Goal: Transaction & Acquisition: Purchase product/service

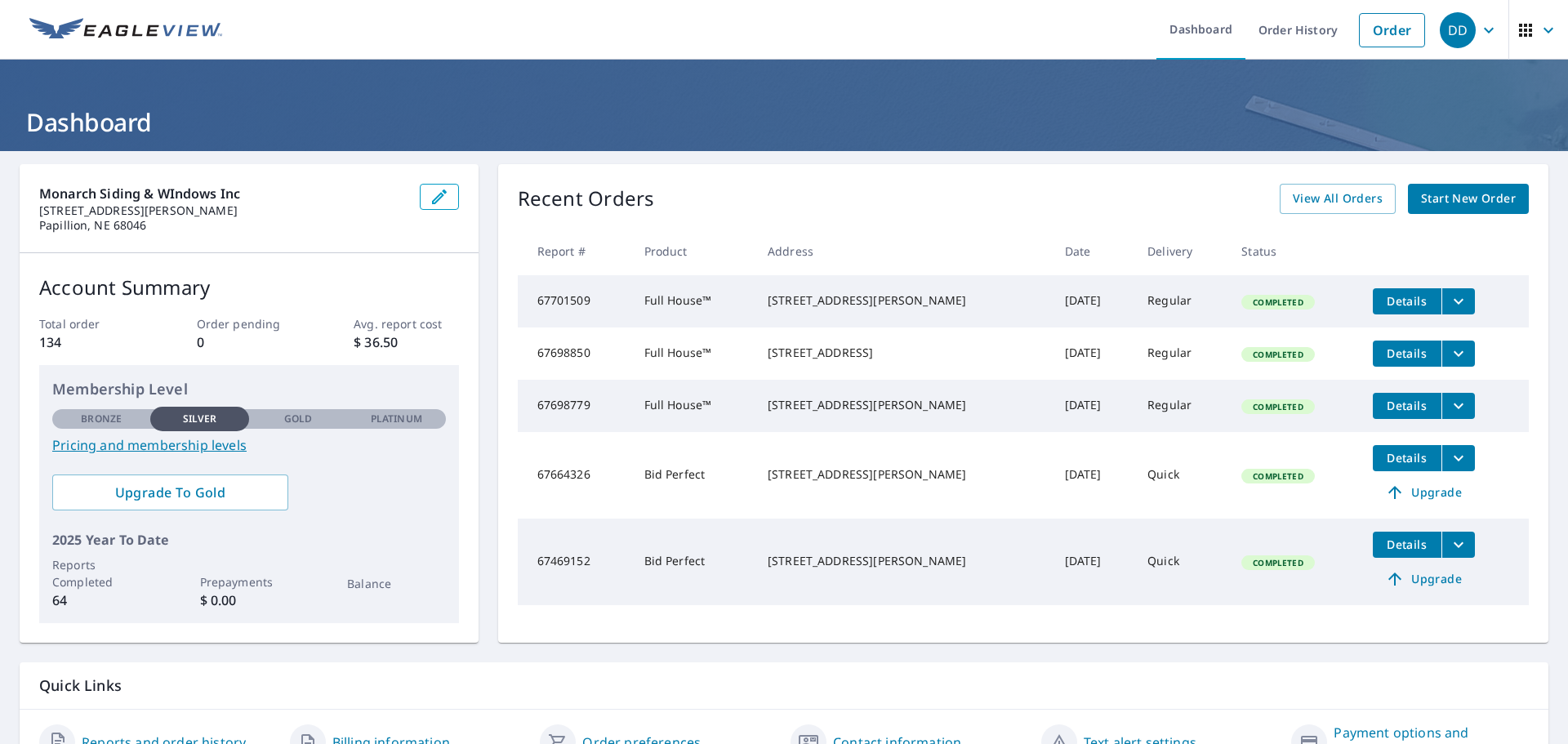
click at [1447, 207] on span "Start New Order" at bounding box center [1469, 199] width 95 height 20
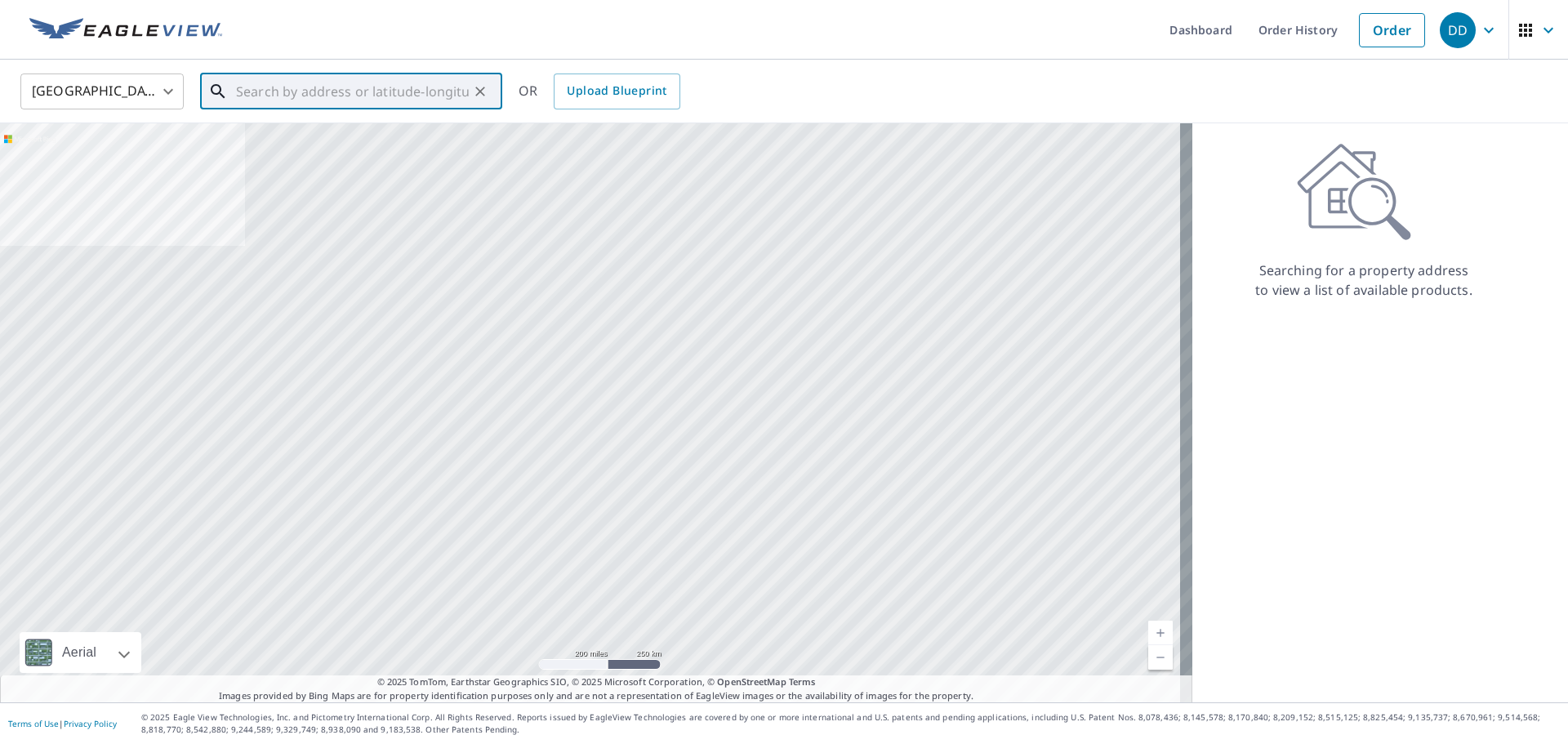
click at [289, 93] on input "text" at bounding box center [352, 92] width 232 height 46
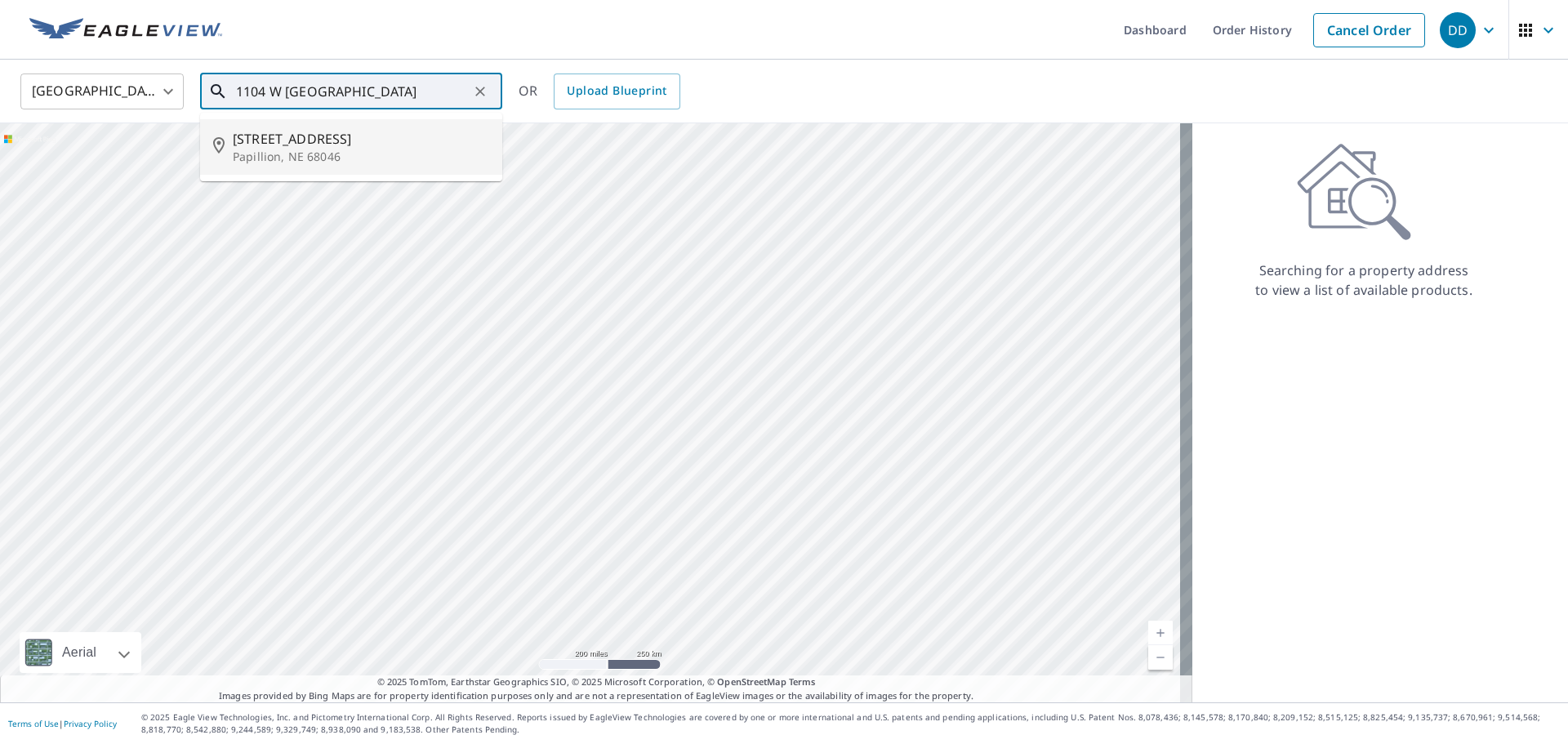
click at [275, 145] on span "[STREET_ADDRESS]" at bounding box center [360, 139] width 256 height 20
type input "[STREET_ADDRESS]"
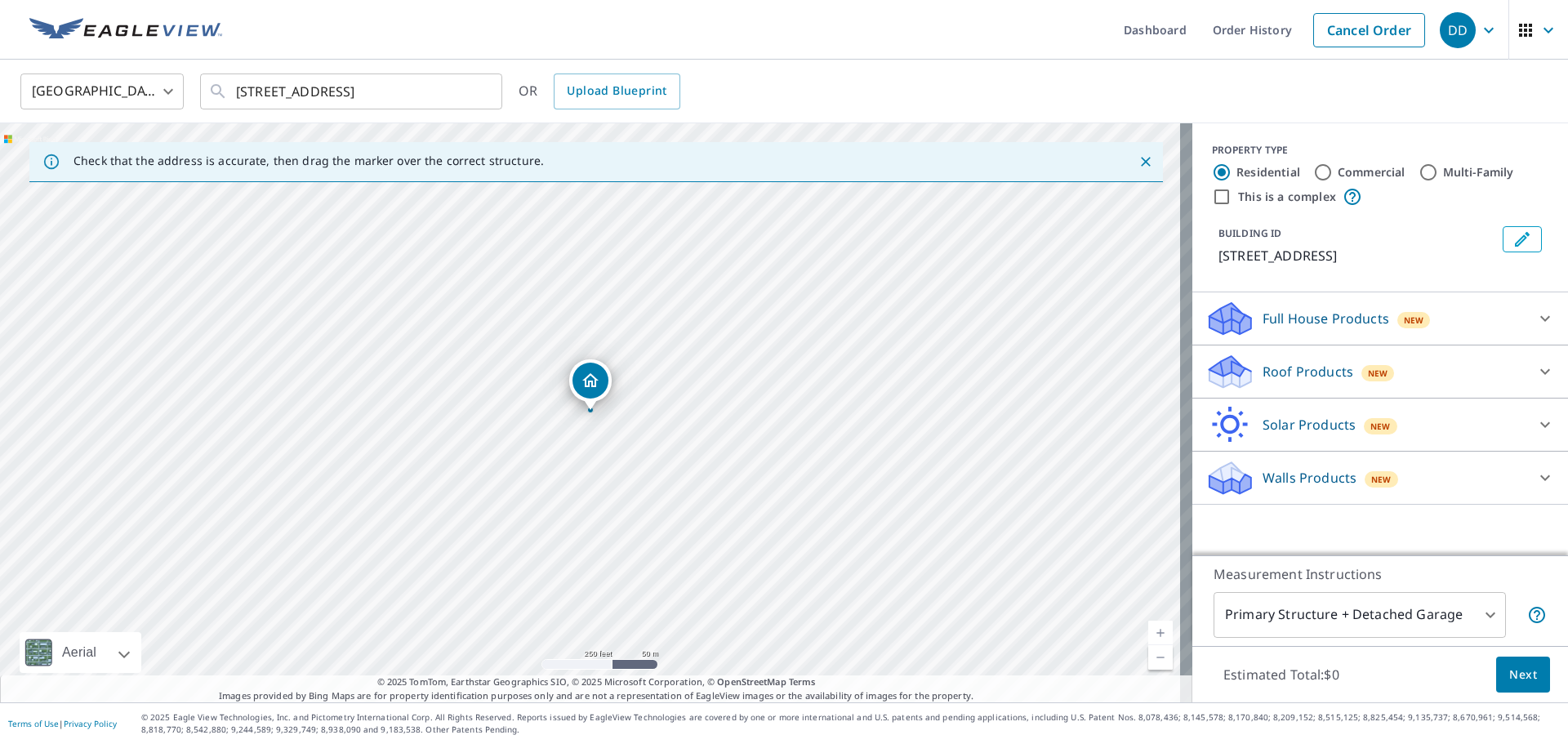
click at [1326, 376] on p "Roof Products" at bounding box center [1308, 372] width 91 height 20
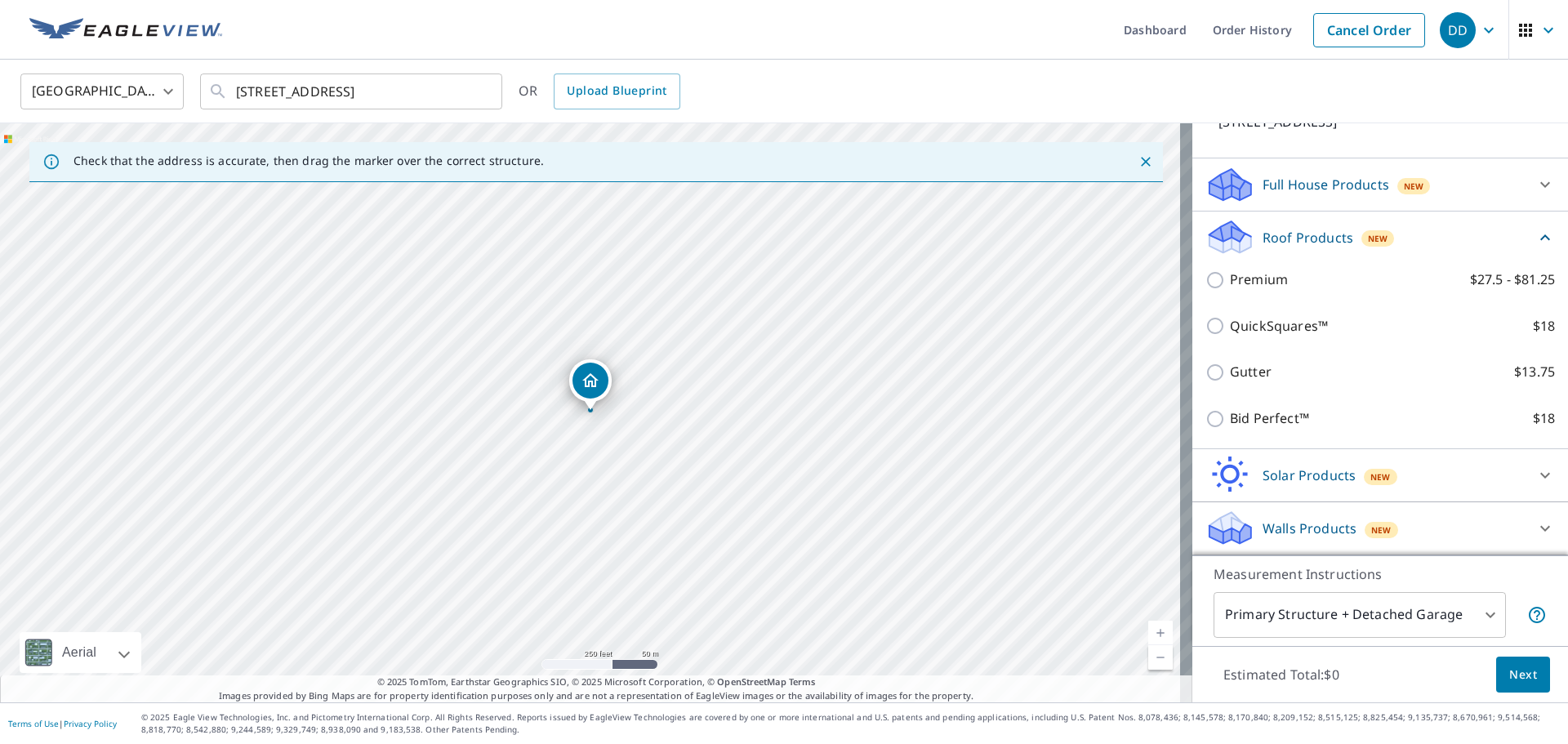
scroll to position [154, 0]
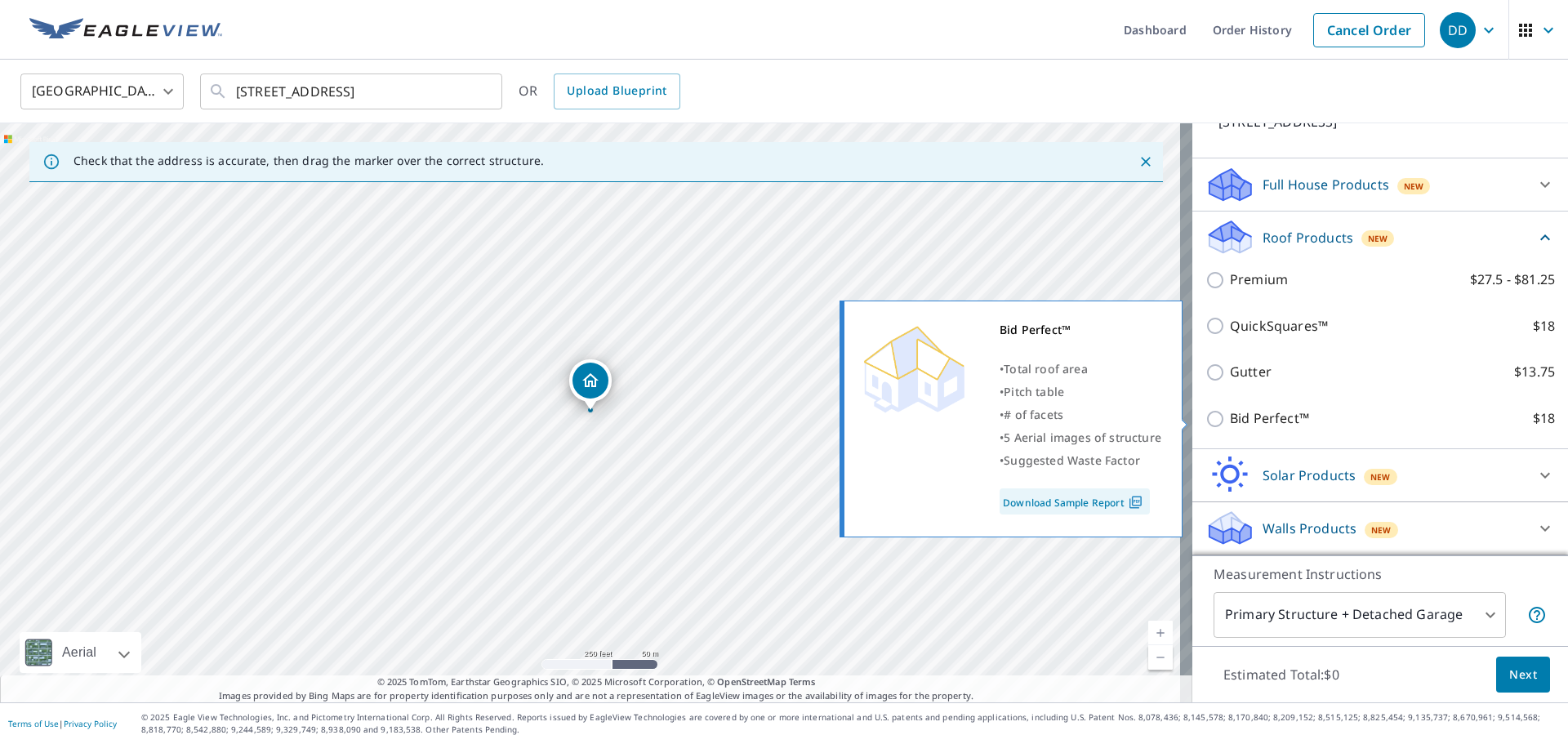
click at [1205, 418] on input "Bid Perfect™ $18" at bounding box center [1218, 419] width 25 height 20
checkbox input "true"
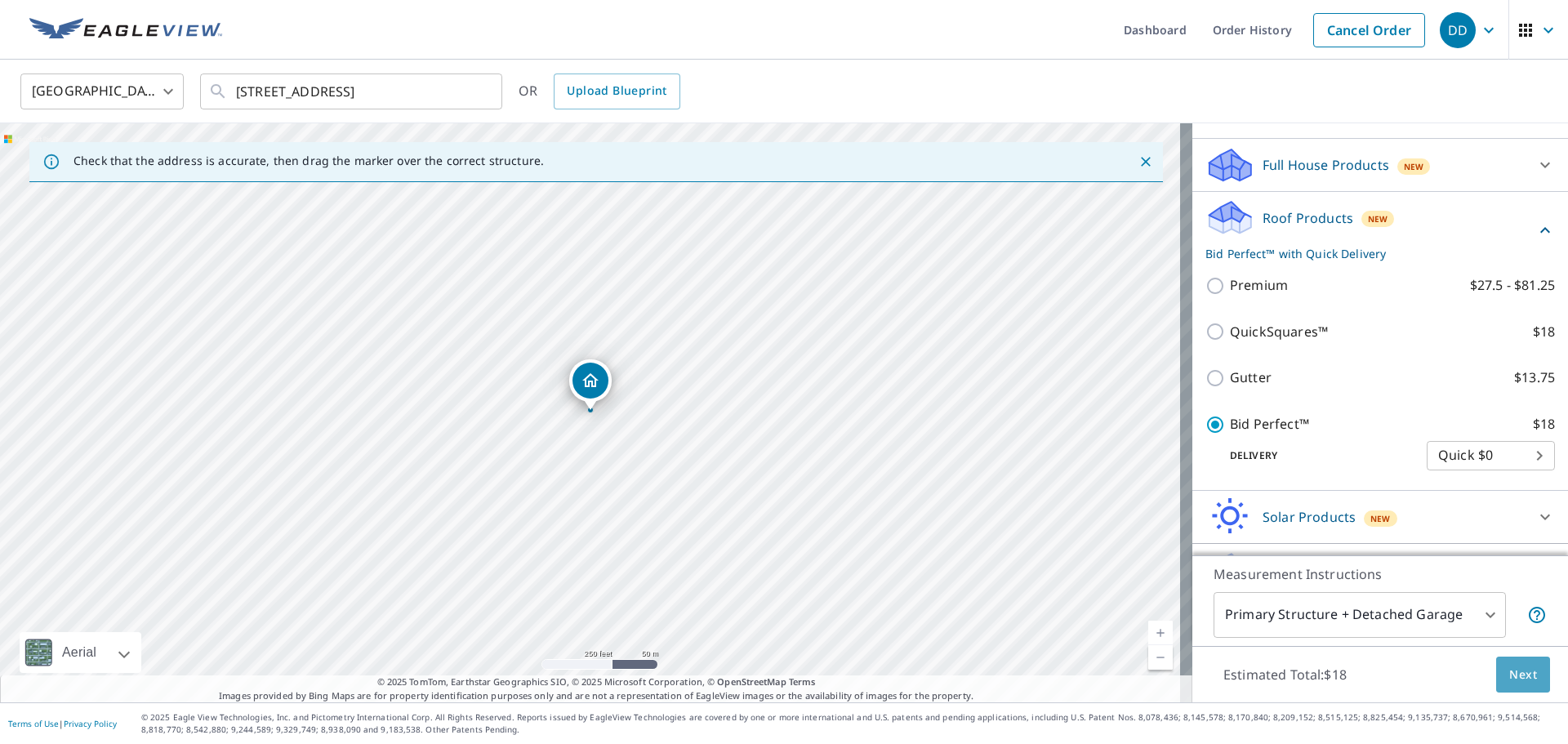
click at [1516, 673] on span "Next" at bounding box center [1523, 674] width 28 height 20
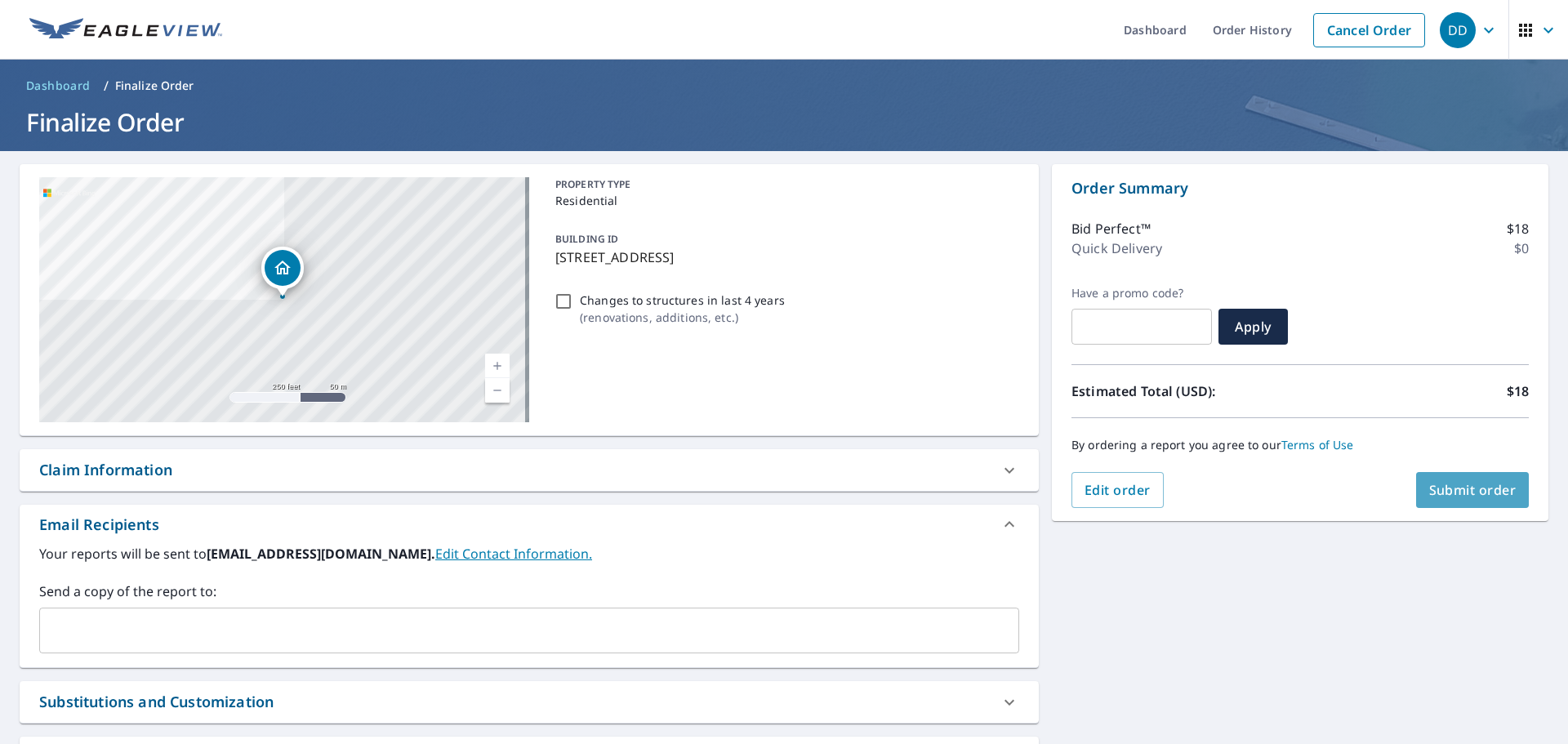
click at [1450, 492] on span "Submit order" at bounding box center [1473, 490] width 88 height 18
checkbox input "true"
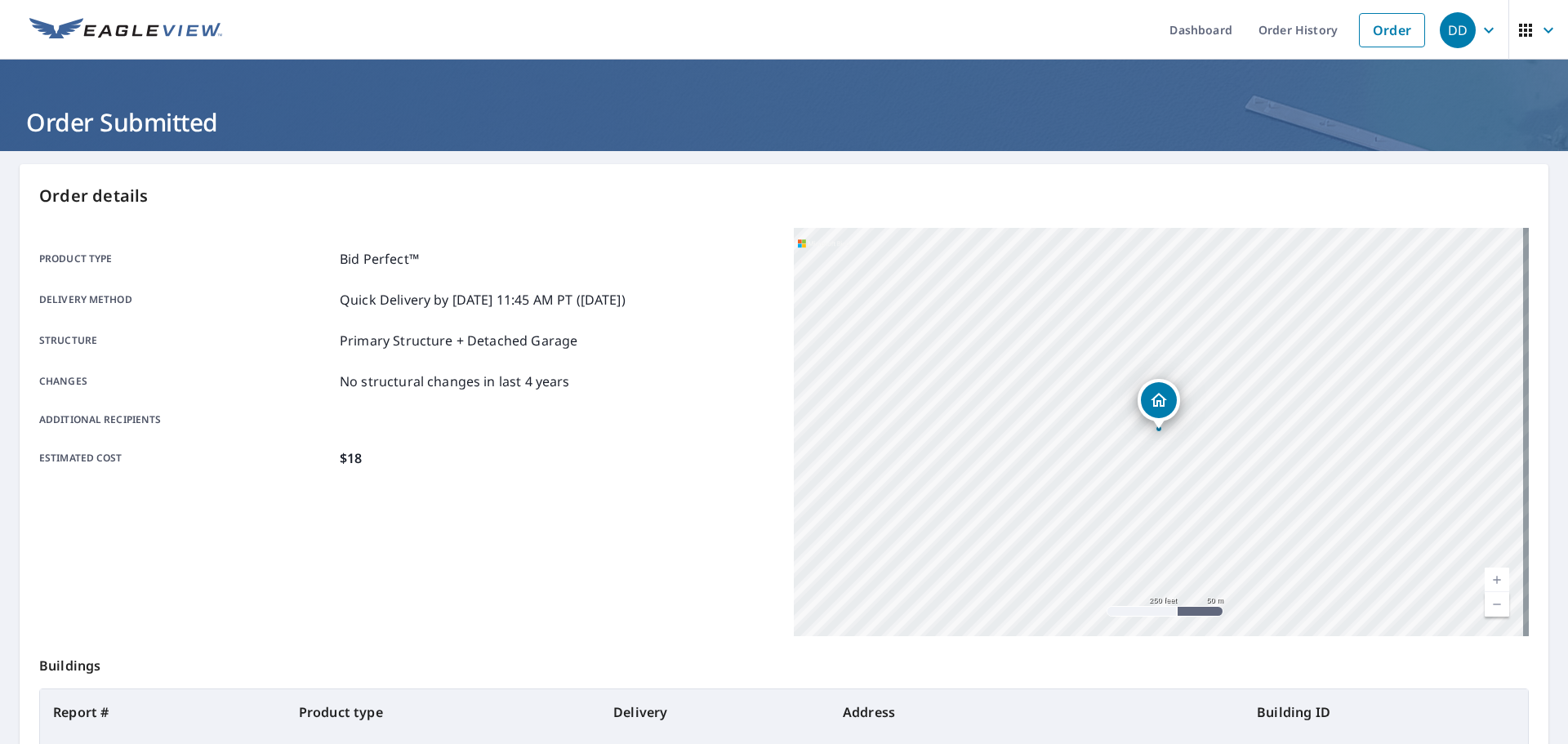
click at [612, 521] on div "Product type Bid Perfect™ Delivery method Quick Delivery by [DATE] 11:45 AM PT …" at bounding box center [407, 431] width 735 height 408
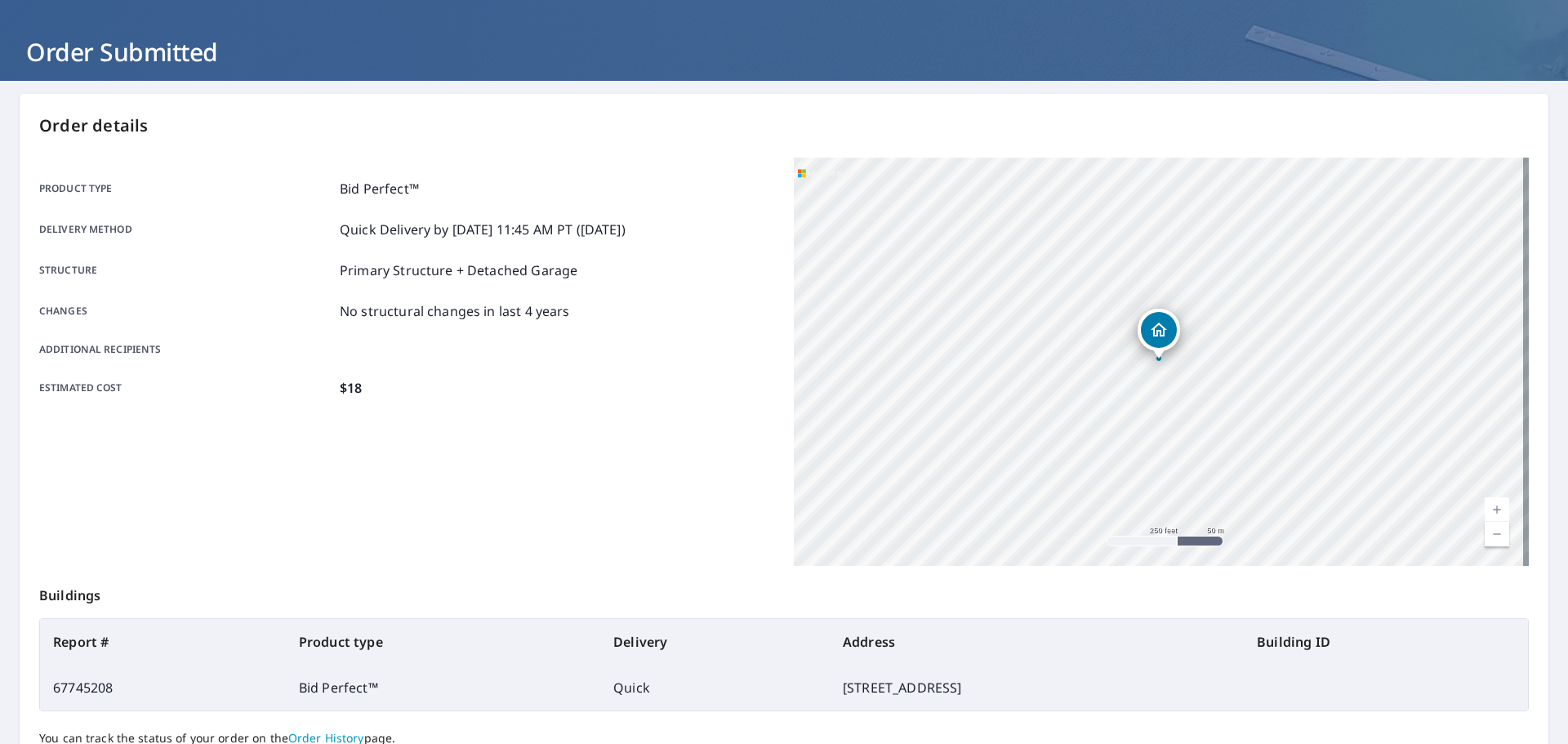
scroll to position [217, 0]
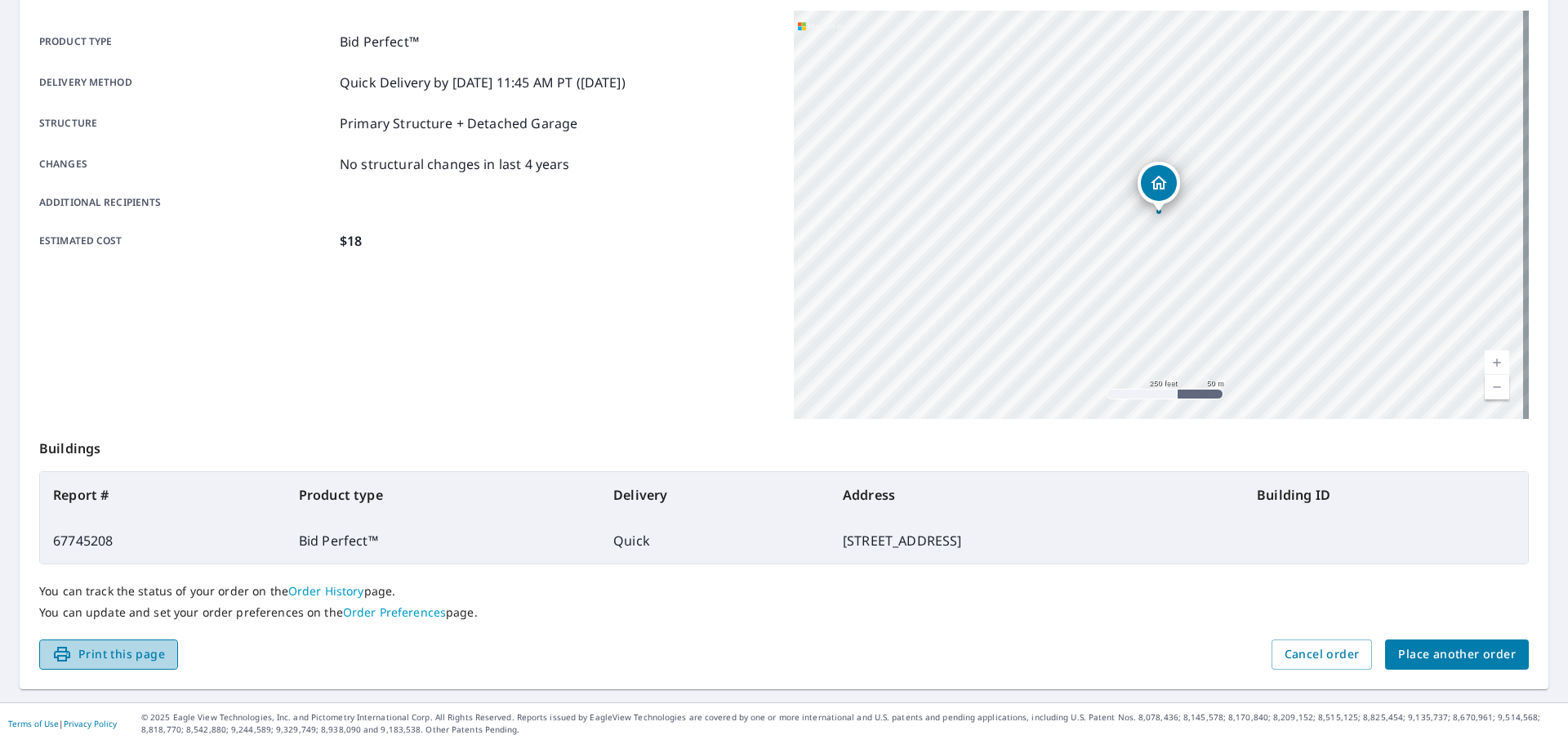
click at [110, 660] on span "Print this page" at bounding box center [109, 654] width 113 height 20
